Goal: Navigation & Orientation: Find specific page/section

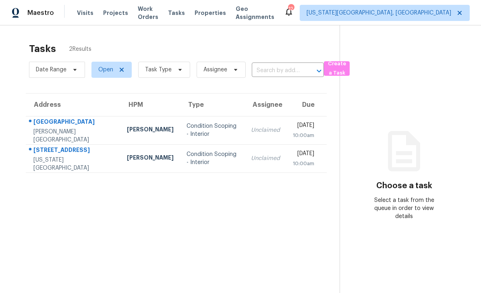
click at [224, 15] on span "Properties" at bounding box center [210, 13] width 31 height 8
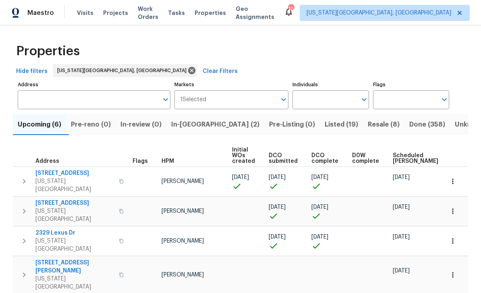
click at [185, 11] on span "Tasks" at bounding box center [176, 13] width 17 height 6
